Goal: Task Accomplishment & Management: Manage account settings

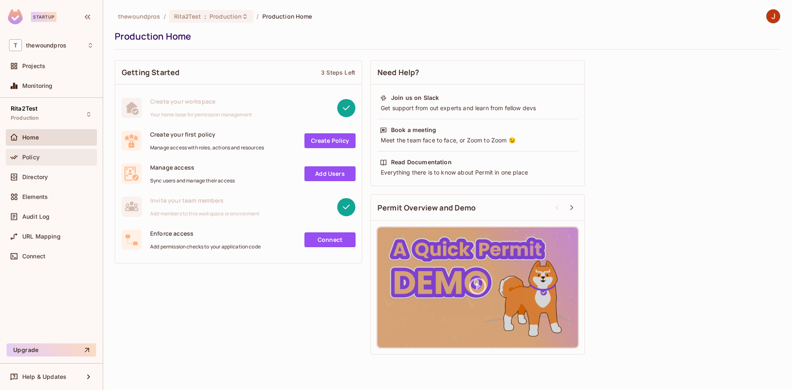
click at [49, 159] on div "Policy" at bounding box center [57, 157] width 71 height 7
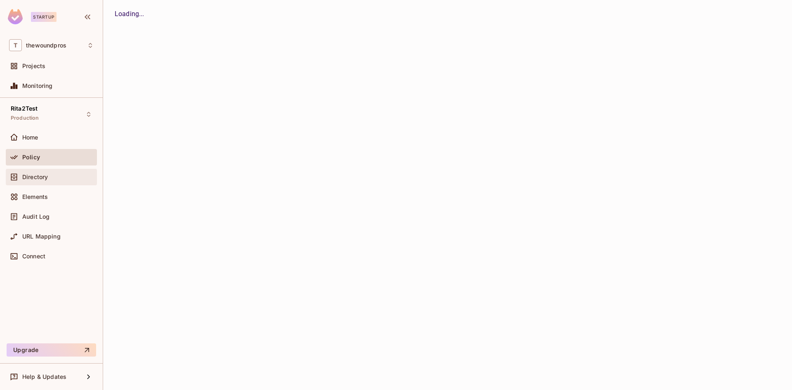
click at [57, 178] on div "Directory" at bounding box center [57, 177] width 71 height 7
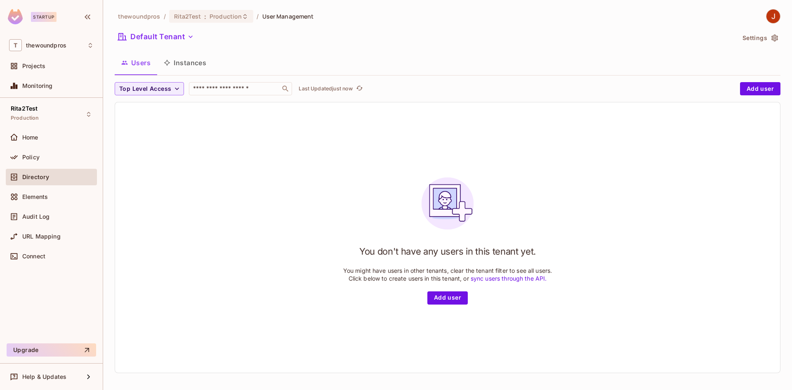
click at [192, 134] on div "You don't have any users in this tenant yet. You might have users in other tena…" at bounding box center [447, 237] width 665 height 270
click at [74, 114] on div "Rita2Test Production" at bounding box center [51, 114] width 91 height 23
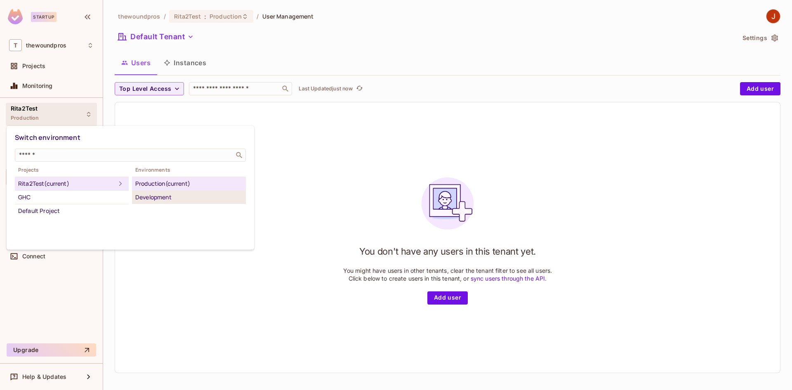
click at [167, 197] on div "Development" at bounding box center [188, 197] width 107 height 10
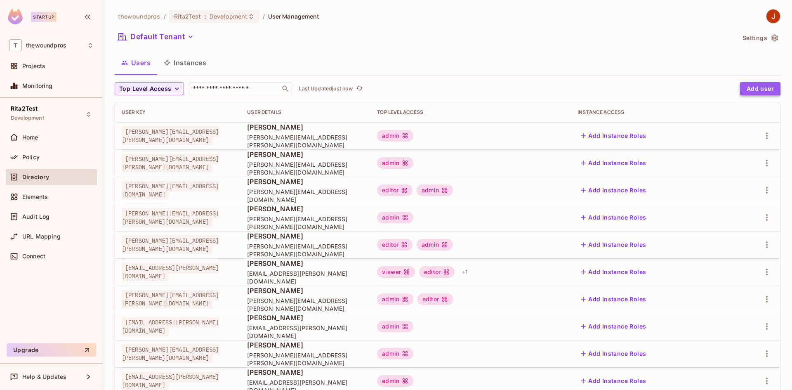
click at [743, 88] on button "Add user" at bounding box center [760, 88] width 40 height 13
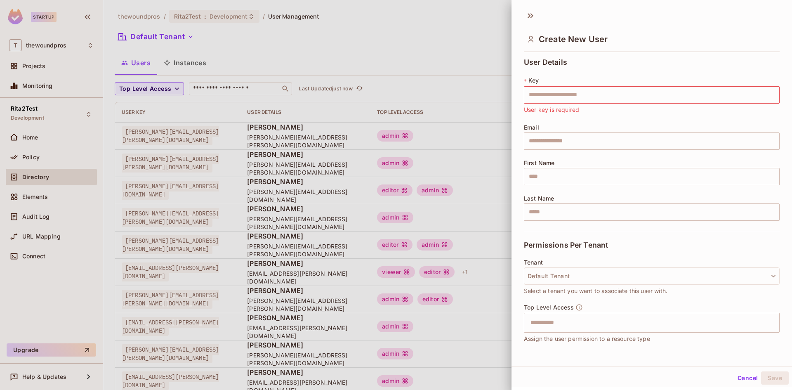
click at [272, 77] on div at bounding box center [396, 195] width 792 height 390
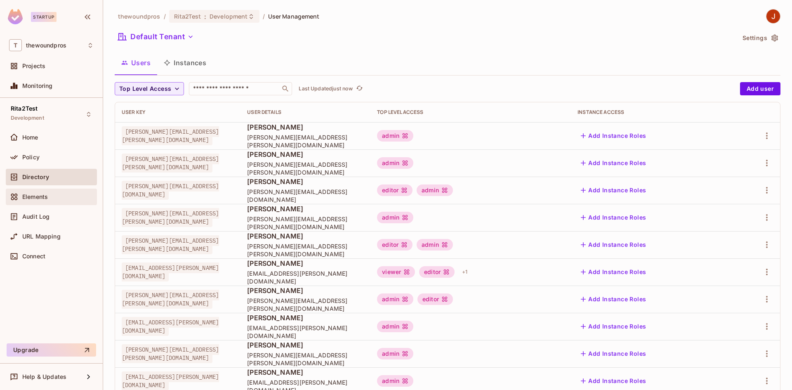
click at [56, 200] on div "Elements" at bounding box center [51, 197] width 85 height 10
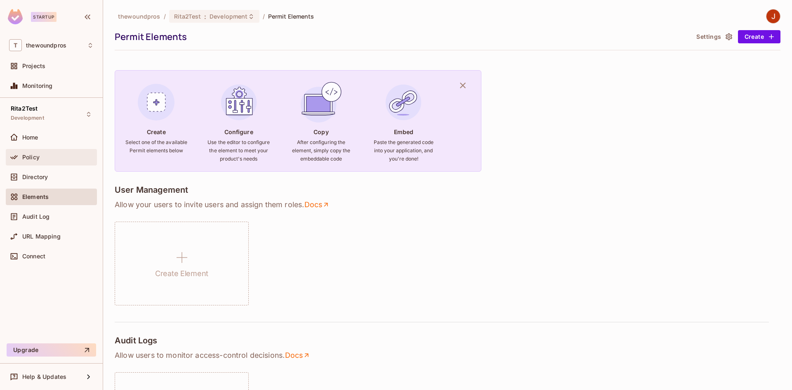
click at [64, 155] on div "Policy" at bounding box center [57, 157] width 71 height 7
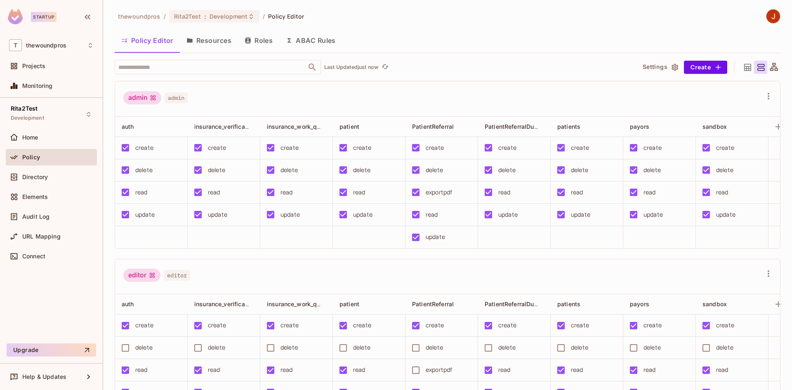
click at [204, 39] on button "Resources" at bounding box center [209, 40] width 58 height 21
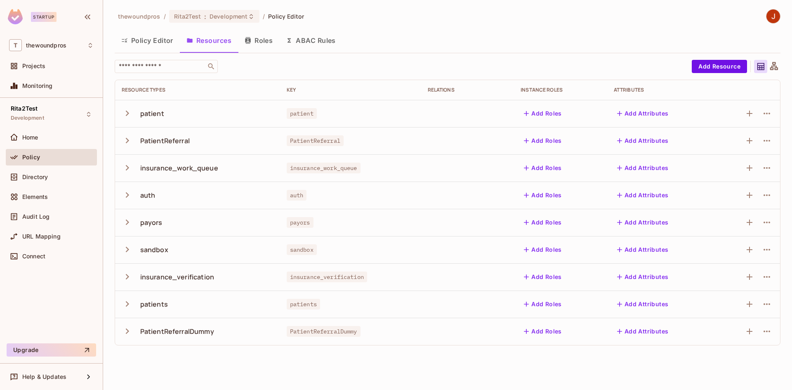
click at [257, 43] on button "Roles" at bounding box center [258, 40] width 41 height 21
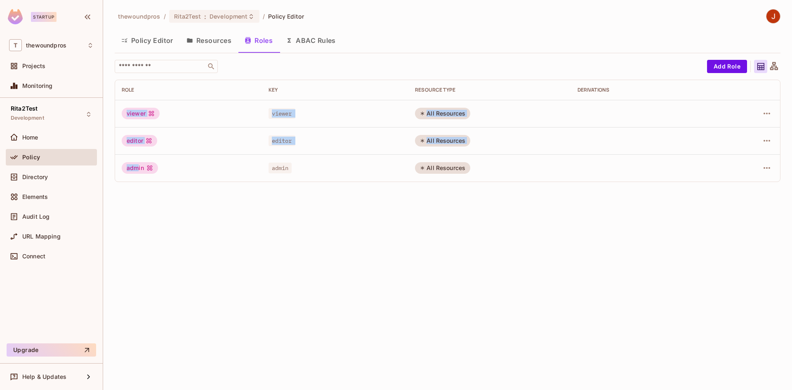
drag, startPoint x: 125, startPoint y: 115, endPoint x: 139, endPoint y: 163, distance: 50.1
click at [139, 163] on tbody "viewer viewer All Resources editor editor All Resources admin admin All Resourc…" at bounding box center [447, 141] width 665 height 82
click at [146, 191] on div "thewoundpros / Rita2Test : Development / Policy Editor Policy Editor Resources …" at bounding box center [447, 195] width 689 height 390
click at [148, 38] on button "Policy Editor" at bounding box center [147, 40] width 65 height 21
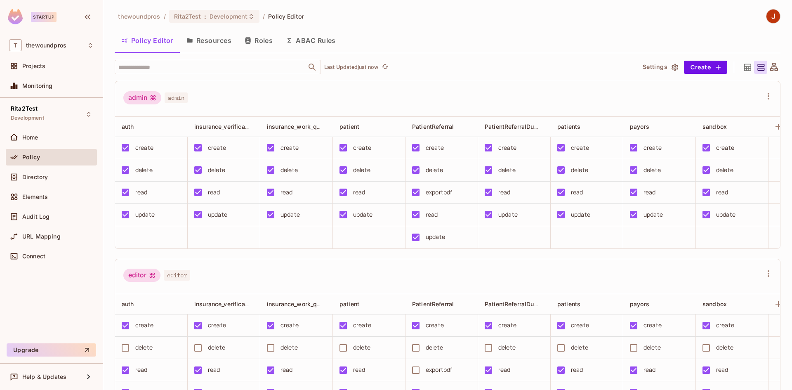
click at [193, 43] on icon "button" at bounding box center [189, 40] width 7 height 7
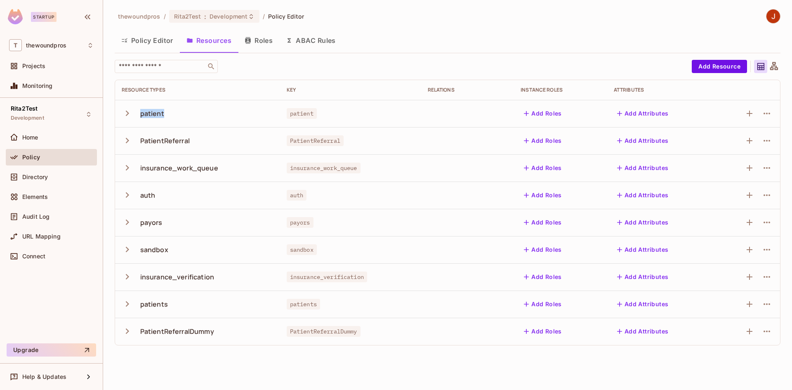
drag, startPoint x: 141, startPoint y: 114, endPoint x: 196, endPoint y: 113, distance: 55.3
click at [196, 113] on div "patient" at bounding box center [198, 113] width 152 height 17
drag, startPoint x: 134, startPoint y: 146, endPoint x: 207, endPoint y: 141, distance: 73.2
click at [207, 141] on div "PatientReferral" at bounding box center [198, 140] width 152 height 17
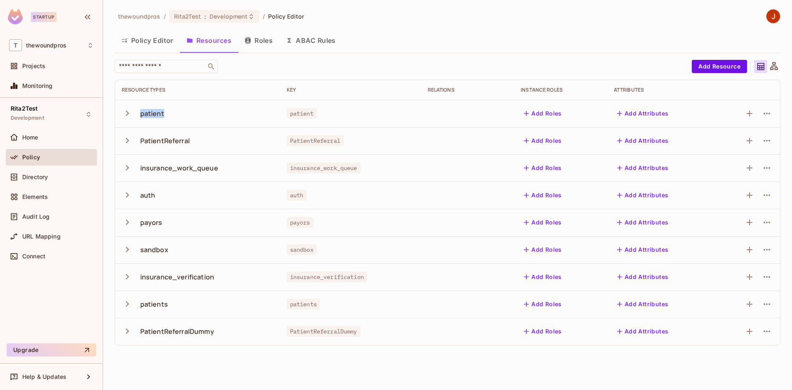
drag, startPoint x: 140, startPoint y: 114, endPoint x: 176, endPoint y: 117, distance: 36.8
click at [176, 117] on div "patient" at bounding box center [198, 113] width 152 height 17
click at [190, 128] on td "PatientReferral" at bounding box center [197, 140] width 165 height 27
drag, startPoint x: 140, startPoint y: 115, endPoint x: 243, endPoint y: 114, distance: 103.1
click at [243, 114] on div "patient" at bounding box center [198, 113] width 152 height 17
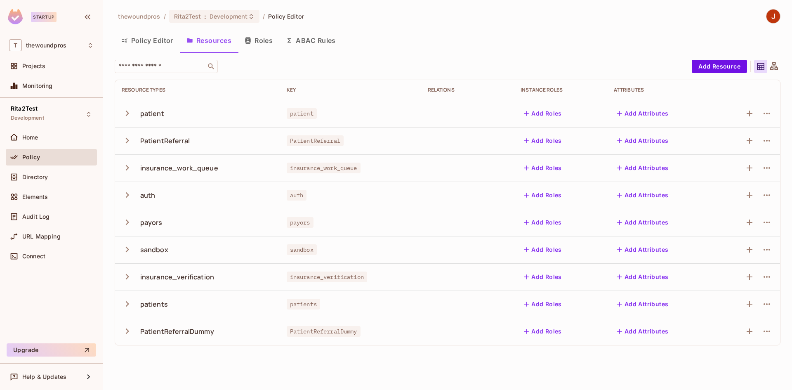
click at [189, 145] on div "PatientReferral" at bounding box center [198, 140] width 152 height 17
drag, startPoint x: 193, startPoint y: 336, endPoint x: 247, endPoint y: 335, distance: 54.8
click at [247, 335] on div "PatientReferralDummy" at bounding box center [198, 330] width 152 height 17
click at [193, 162] on div "insurance_work_queue" at bounding box center [198, 167] width 152 height 17
drag, startPoint x: 220, startPoint y: 171, endPoint x: 132, endPoint y: 164, distance: 88.1
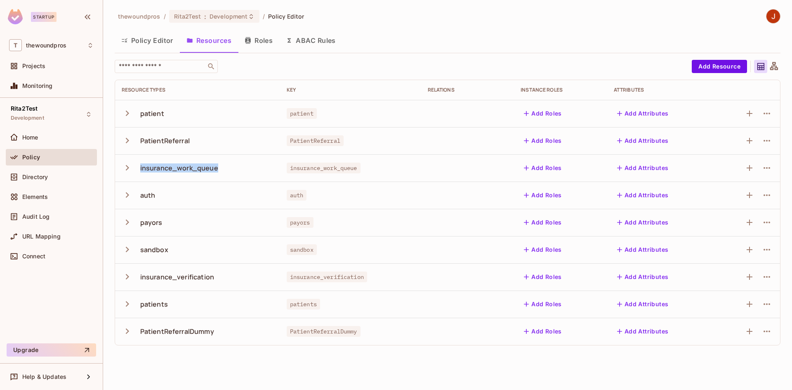
click at [132, 164] on div "insurance_work_queue" at bounding box center [198, 167] width 152 height 17
click at [203, 175] on div "insurance_work_queue" at bounding box center [198, 167] width 152 height 17
click at [213, 169] on div "insurance_work_queue" at bounding box center [179, 167] width 78 height 9
click at [167, 113] on div "patient" at bounding box center [198, 113] width 152 height 17
click at [165, 42] on button "Policy Editor" at bounding box center [147, 40] width 65 height 21
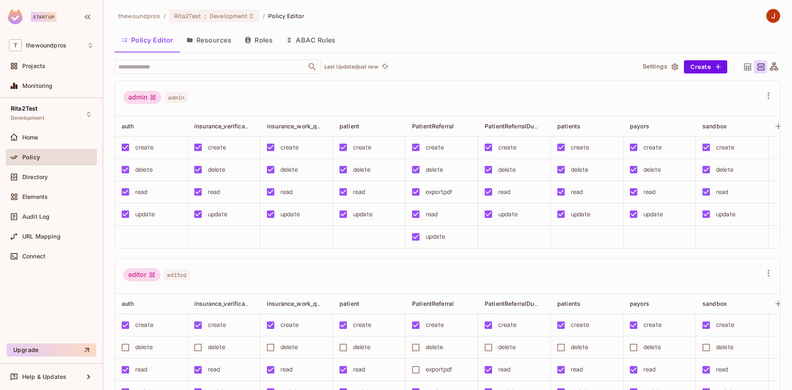
click at [239, 82] on div "admin admin" at bounding box center [447, 98] width 665 height 35
click at [224, 42] on button "Resources" at bounding box center [209, 40] width 58 height 21
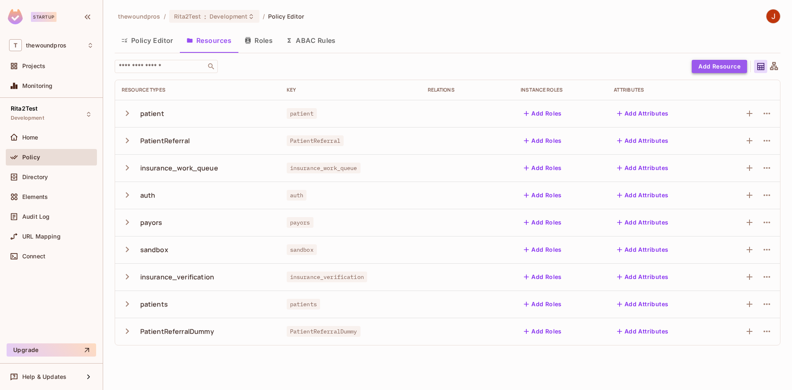
click at [708, 70] on button "Add Resource" at bounding box center [718, 66] width 55 height 13
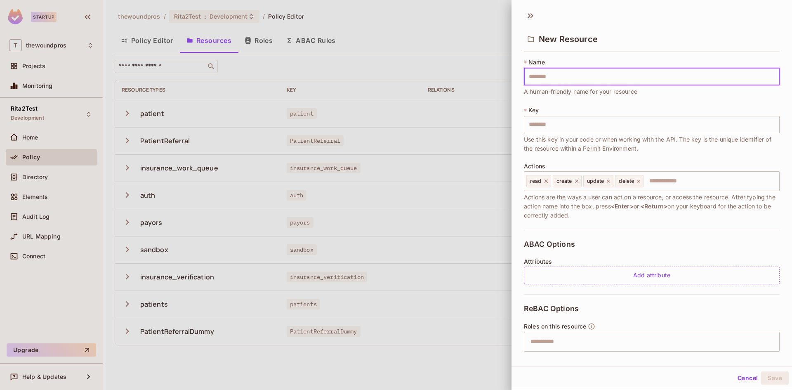
click at [280, 64] on div at bounding box center [396, 195] width 792 height 390
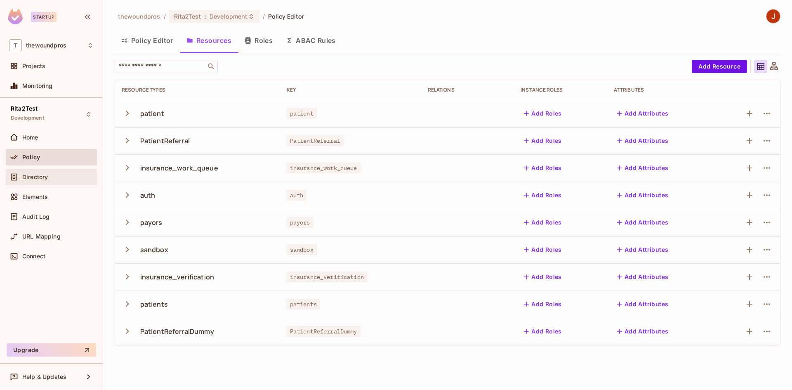
click at [63, 183] on div "Directory" at bounding box center [51, 177] width 91 height 16
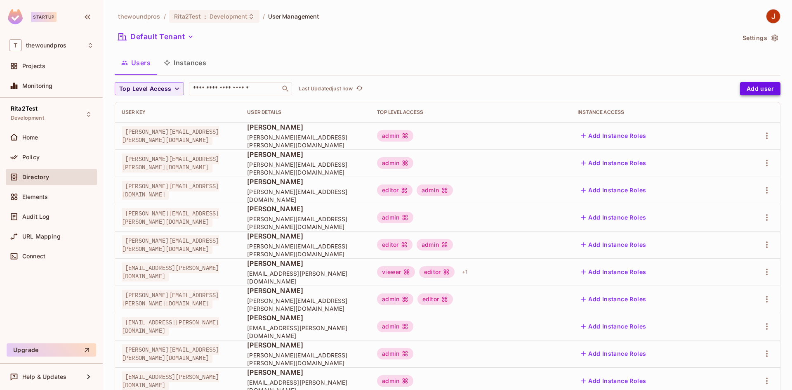
click at [750, 91] on button "Add user" at bounding box center [760, 88] width 40 height 13
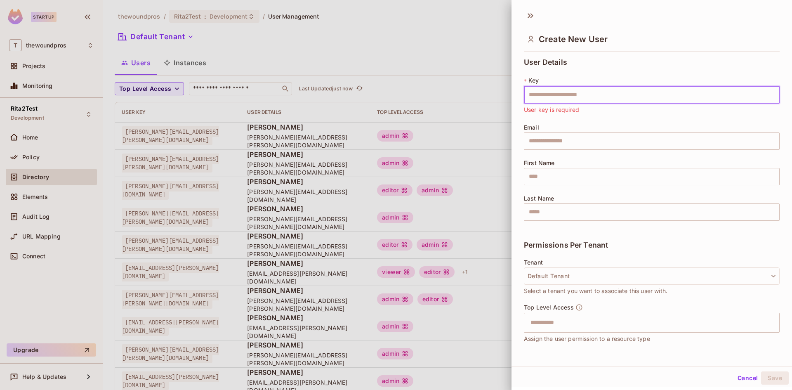
click at [555, 93] on input "text" at bounding box center [652, 94] width 256 height 17
paste input "**********"
type input "**********"
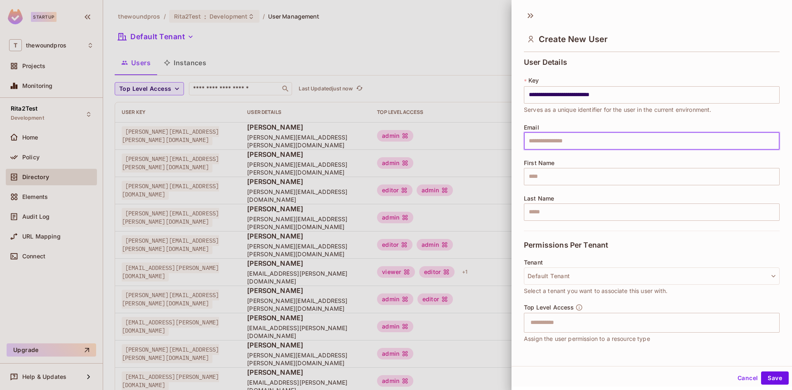
click at [612, 141] on input "text" at bounding box center [652, 140] width 256 height 17
paste input "**********"
type input "**********"
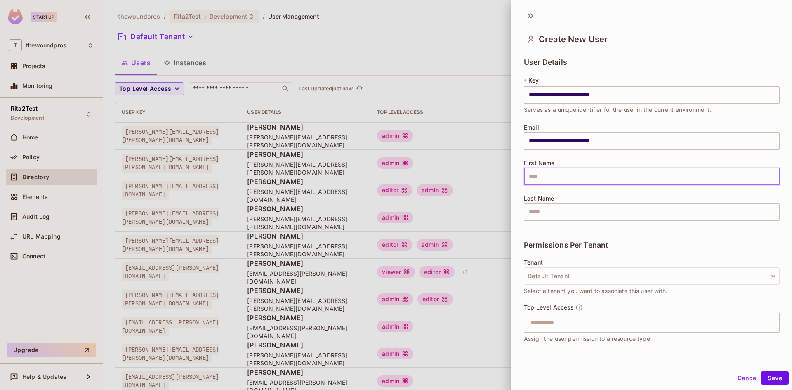
click at [670, 172] on input "text" at bounding box center [652, 176] width 256 height 17
type input "********"
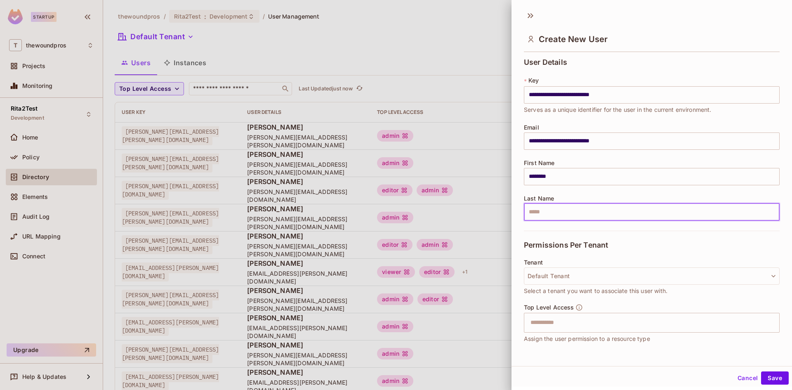
click at [670, 207] on input "text" at bounding box center [652, 211] width 256 height 17
type input "**********"
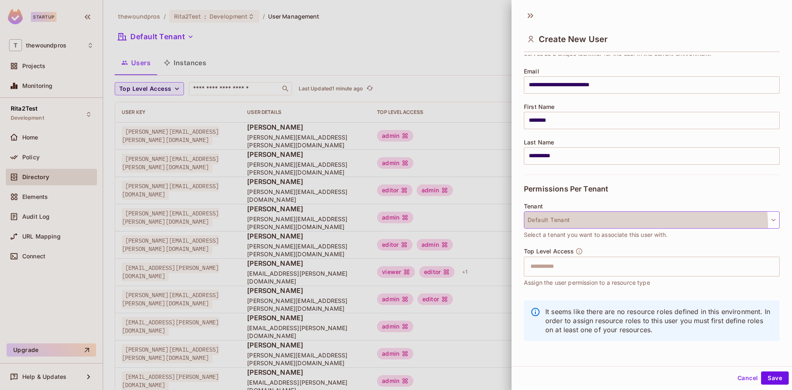
click at [615, 227] on button "Default Tenant" at bounding box center [652, 219] width 256 height 17
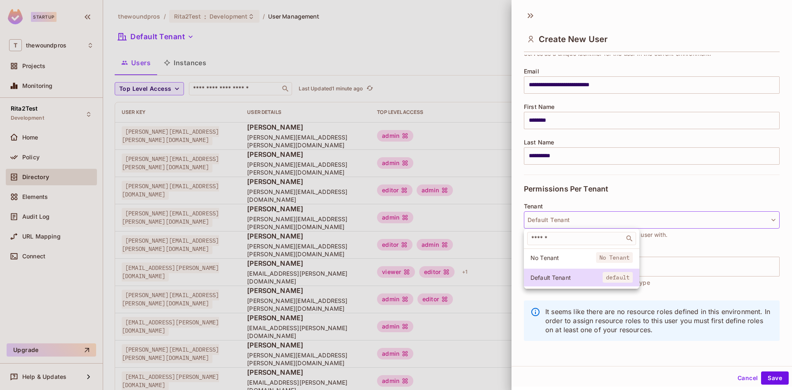
click at [655, 186] on div at bounding box center [396, 195] width 792 height 390
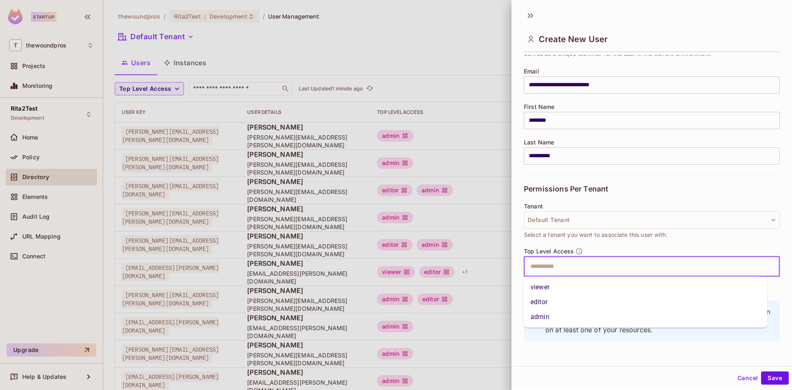
click at [616, 261] on input "text" at bounding box center [644, 266] width 238 height 16
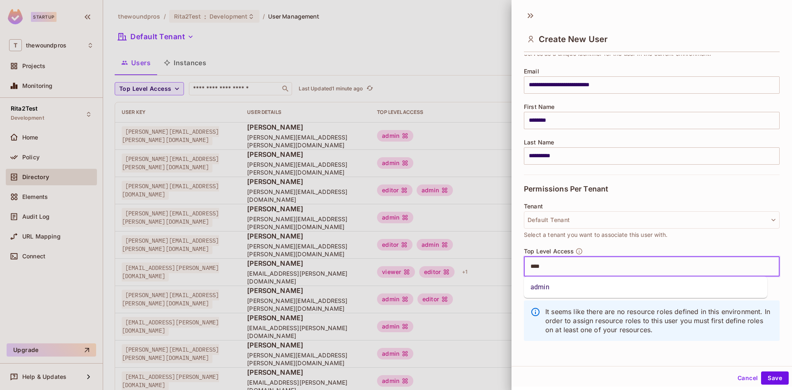
type input "*****"
click at [616, 285] on li "admin" at bounding box center [645, 287] width 243 height 15
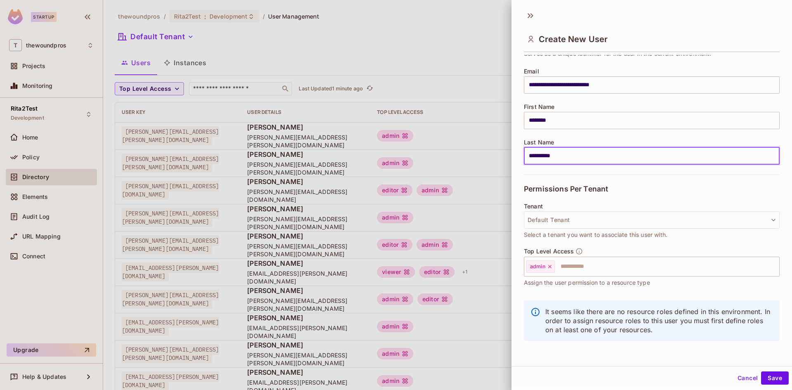
drag, startPoint x: 569, startPoint y: 159, endPoint x: 513, endPoint y: 155, distance: 55.8
click at [513, 155] on div "**********" at bounding box center [651, 204] width 280 height 299
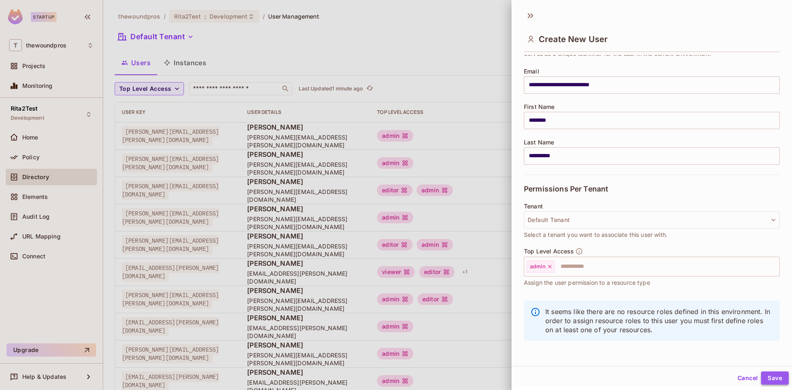
click at [773, 383] on button "Save" at bounding box center [775, 377] width 28 height 13
